Goal: Information Seeking & Learning: Learn about a topic

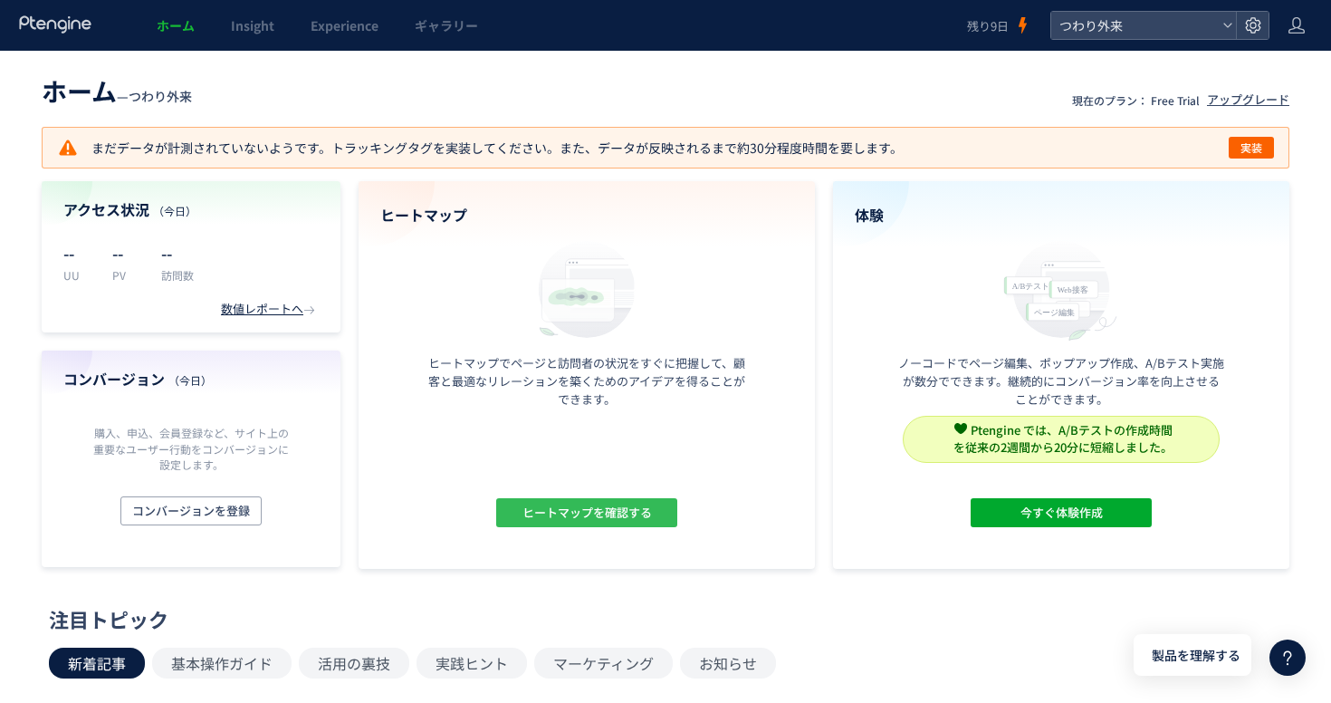
click at [596, 498] on button "ヒートマップを確認する" at bounding box center [586, 512] width 181 height 29
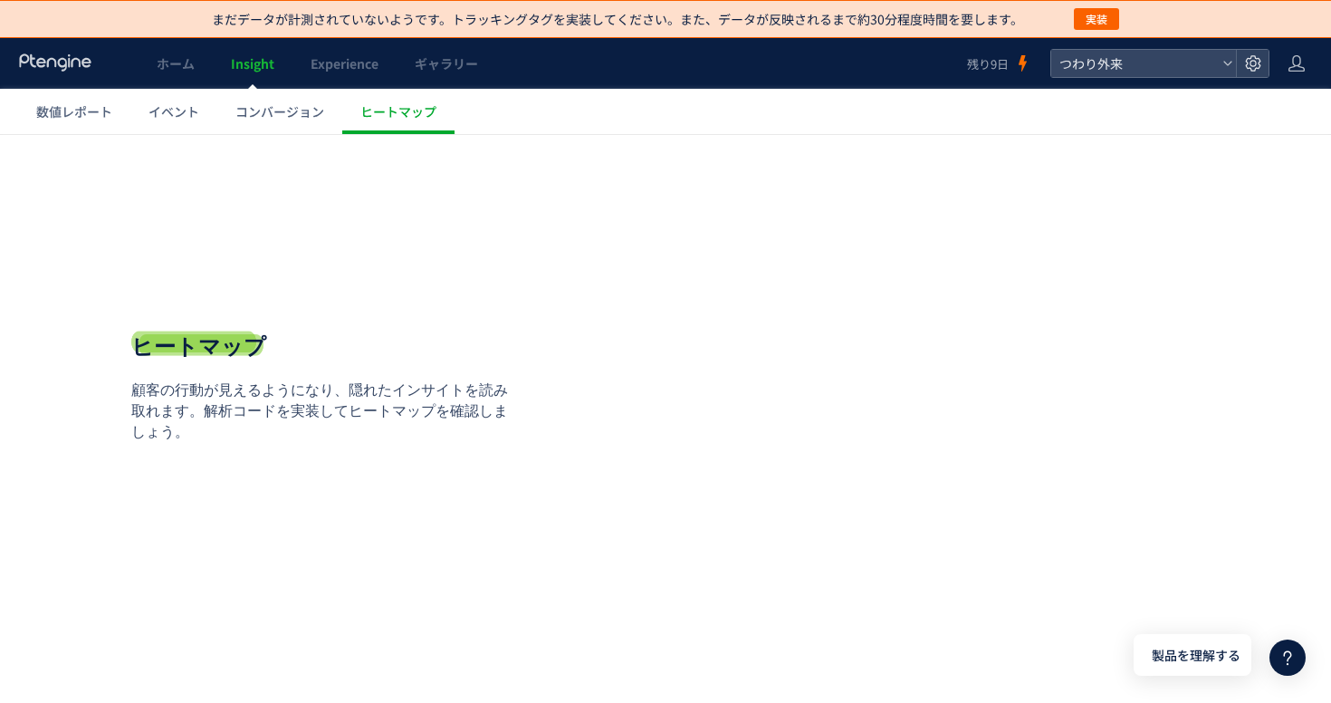
click at [517, 235] on div "**********" at bounding box center [325, 387] width 389 height 342
